Goal: Task Accomplishment & Management: Complete application form

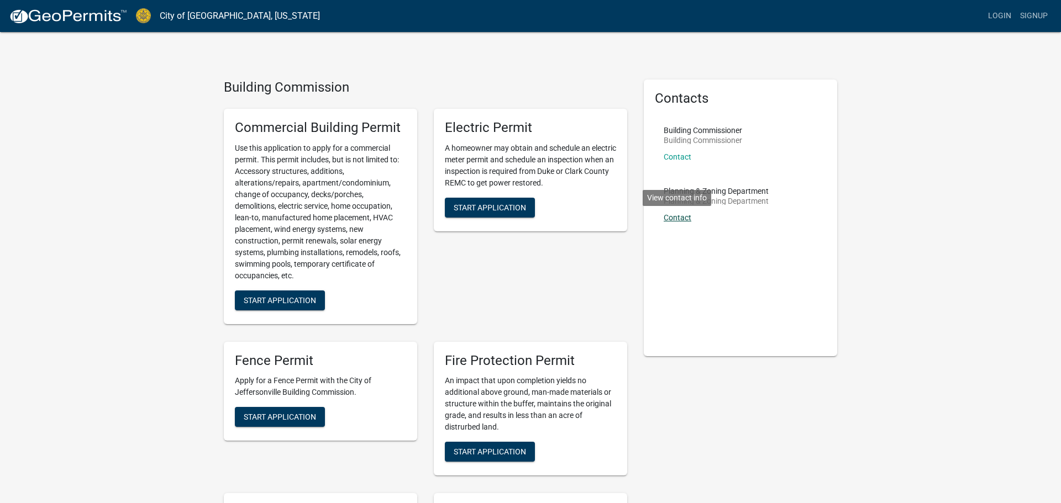
click at [683, 218] on link "Contact" at bounding box center [678, 217] width 28 height 9
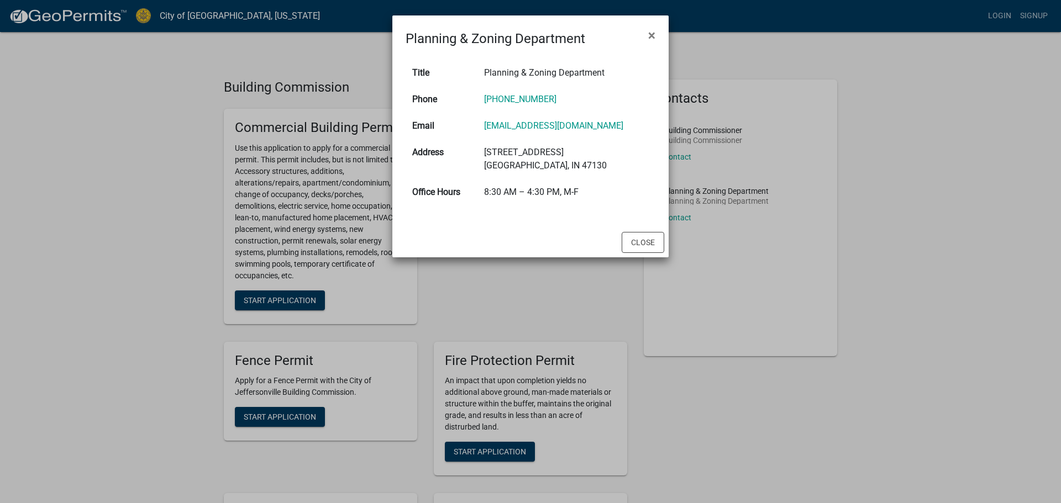
click at [639, 20] on button "×" at bounding box center [651, 35] width 25 height 31
